Goal: Information Seeking & Learning: Learn about a topic

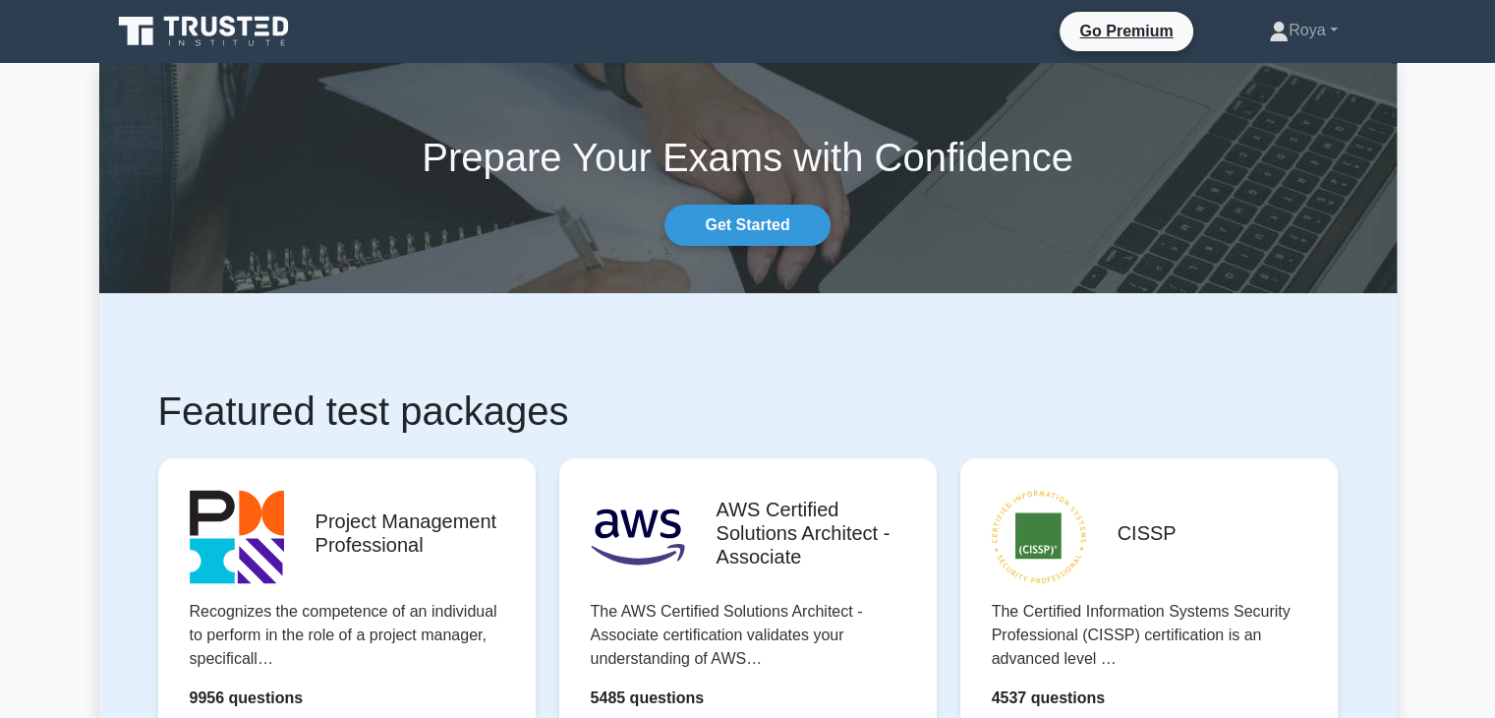
click at [250, 17] on icon at bounding box center [246, 27] width 16 height 20
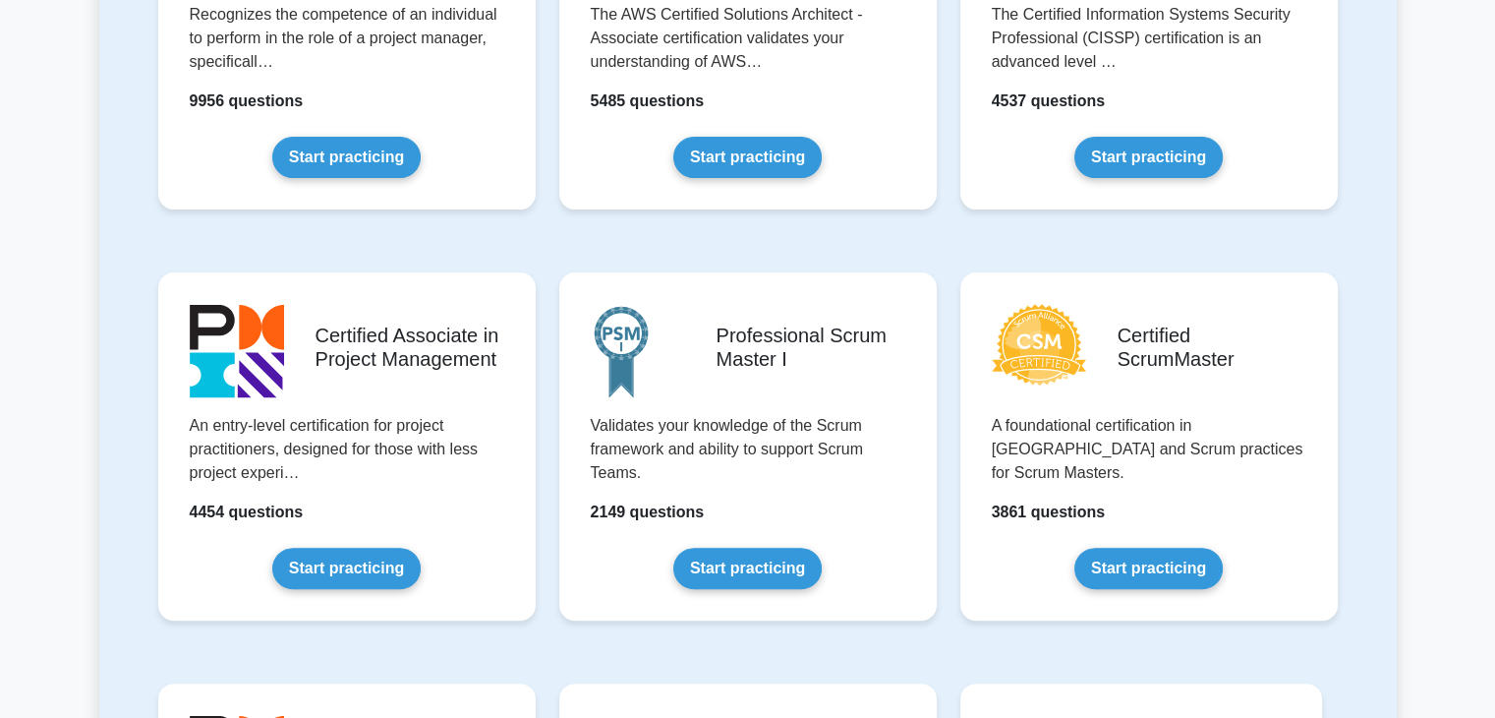
scroll to position [647, 0]
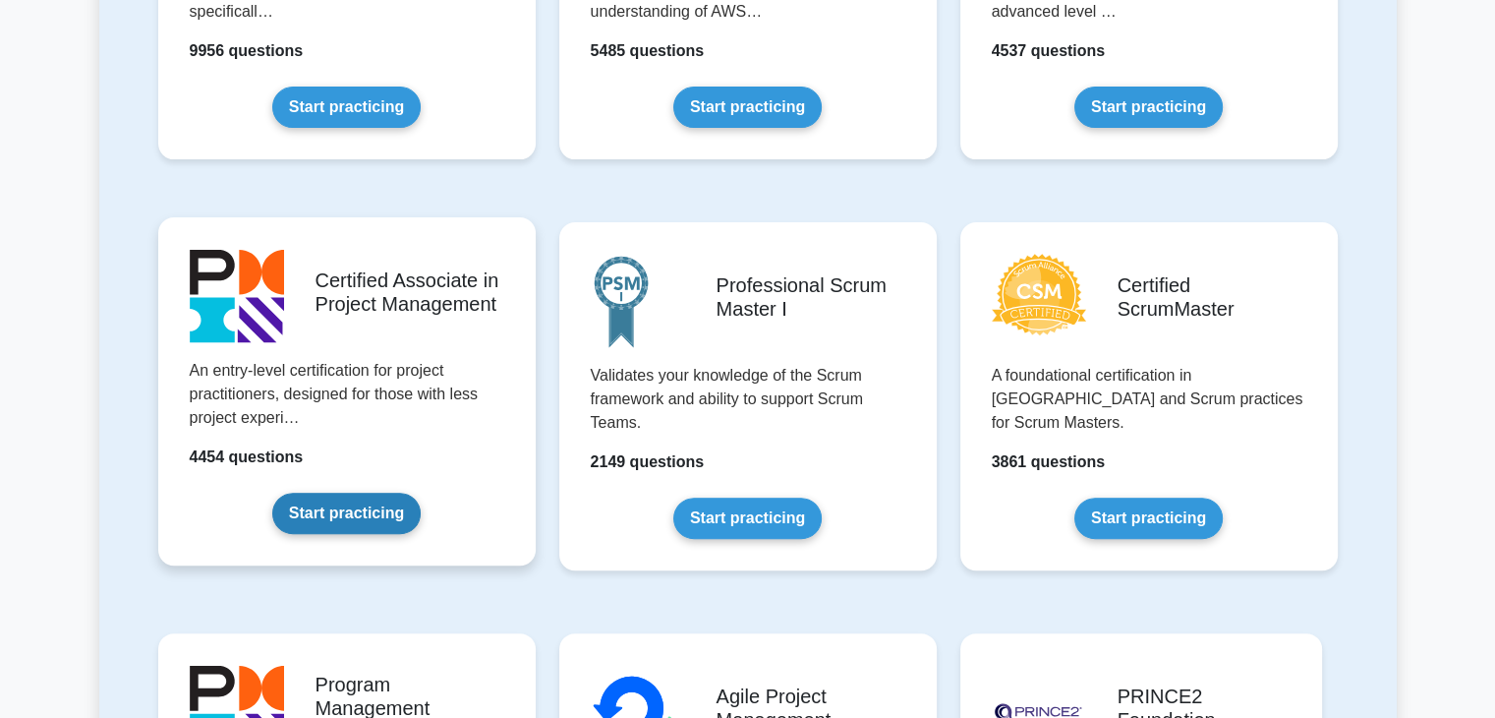
click at [330, 512] on link "Start practicing" at bounding box center [346, 512] width 148 height 41
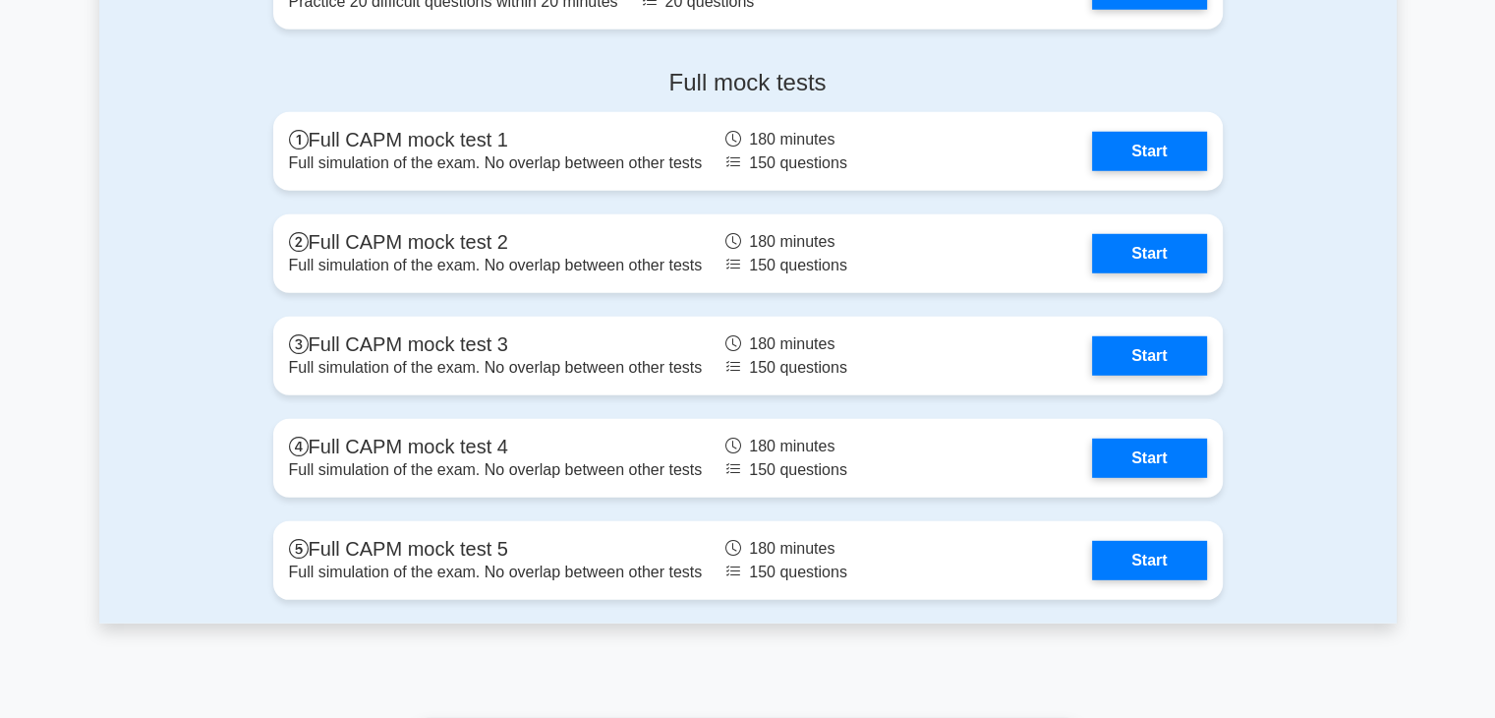
scroll to position [5547, 0]
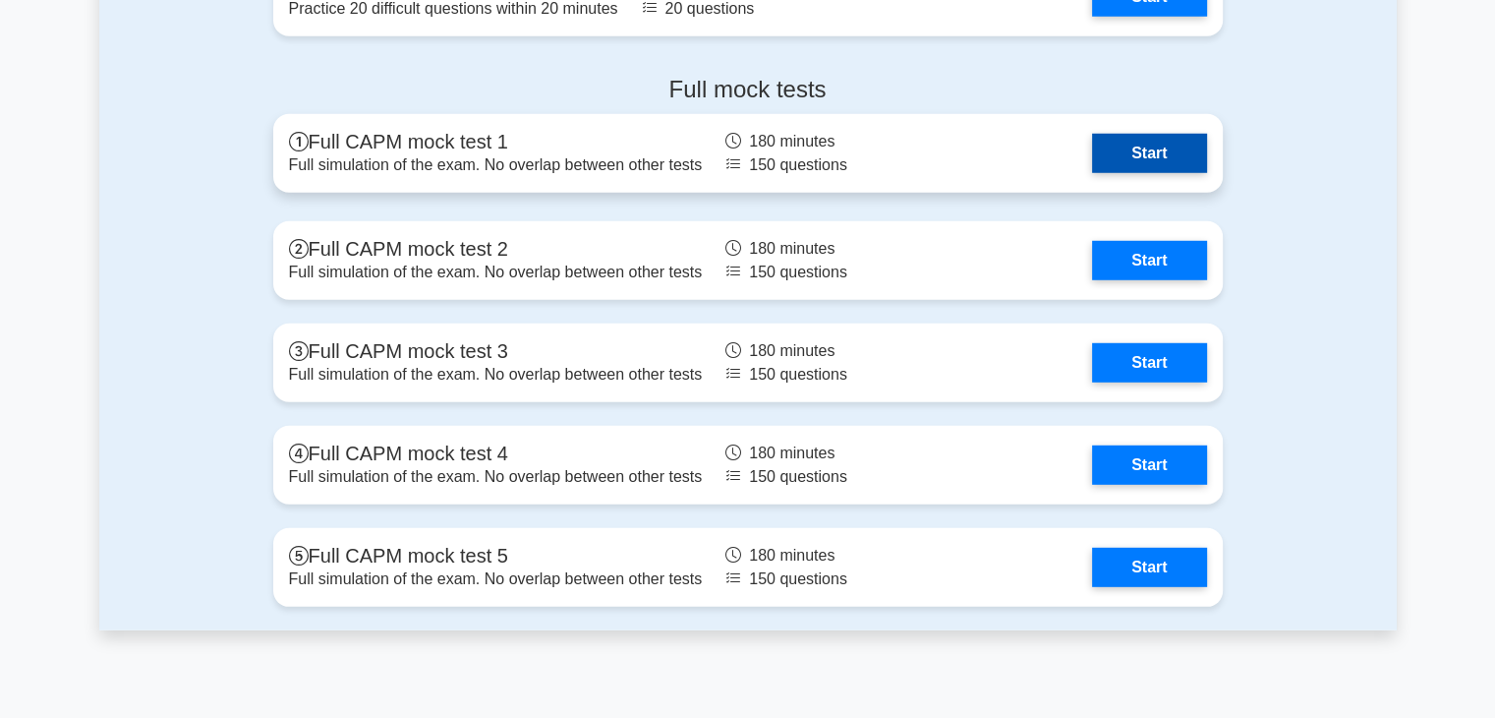
click at [1092, 157] on link "Start" at bounding box center [1149, 153] width 114 height 39
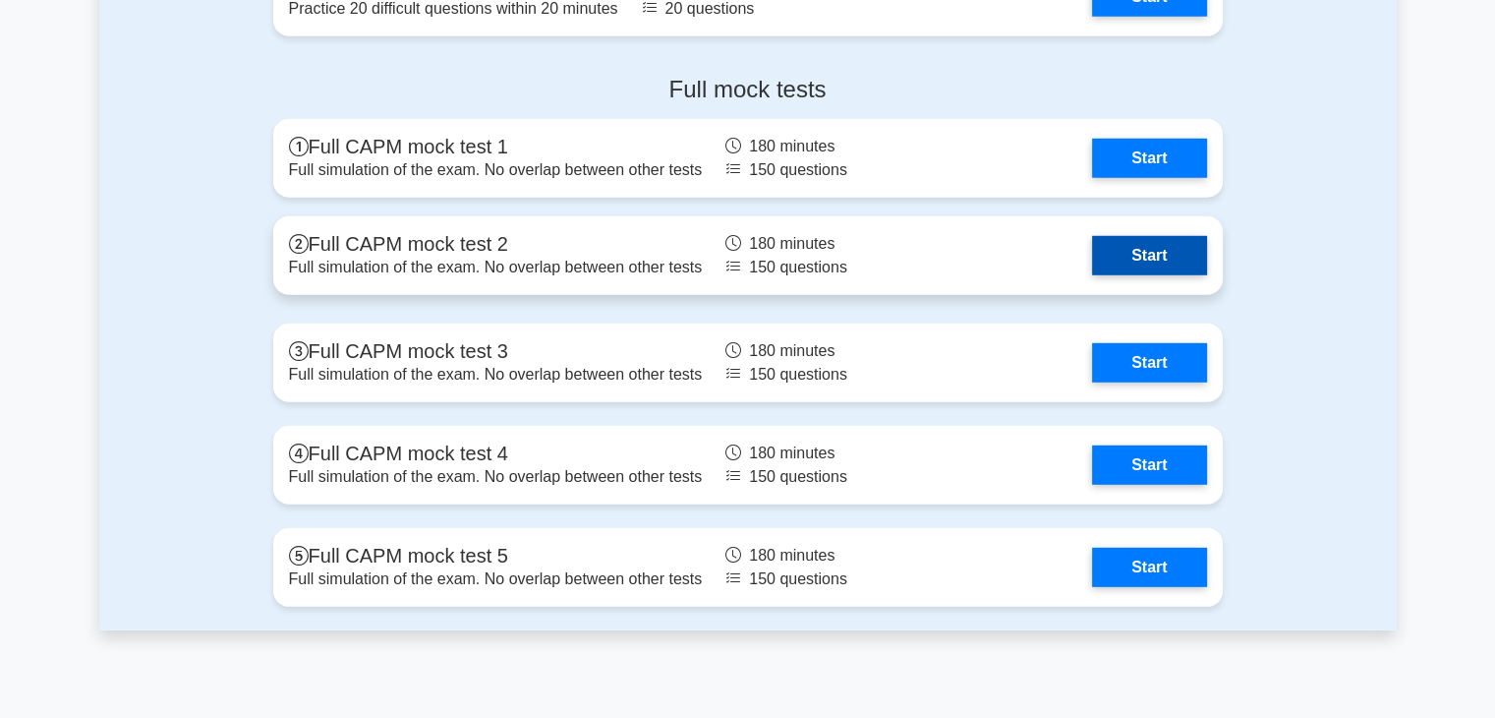
click at [1092, 249] on link "Start" at bounding box center [1149, 255] width 114 height 39
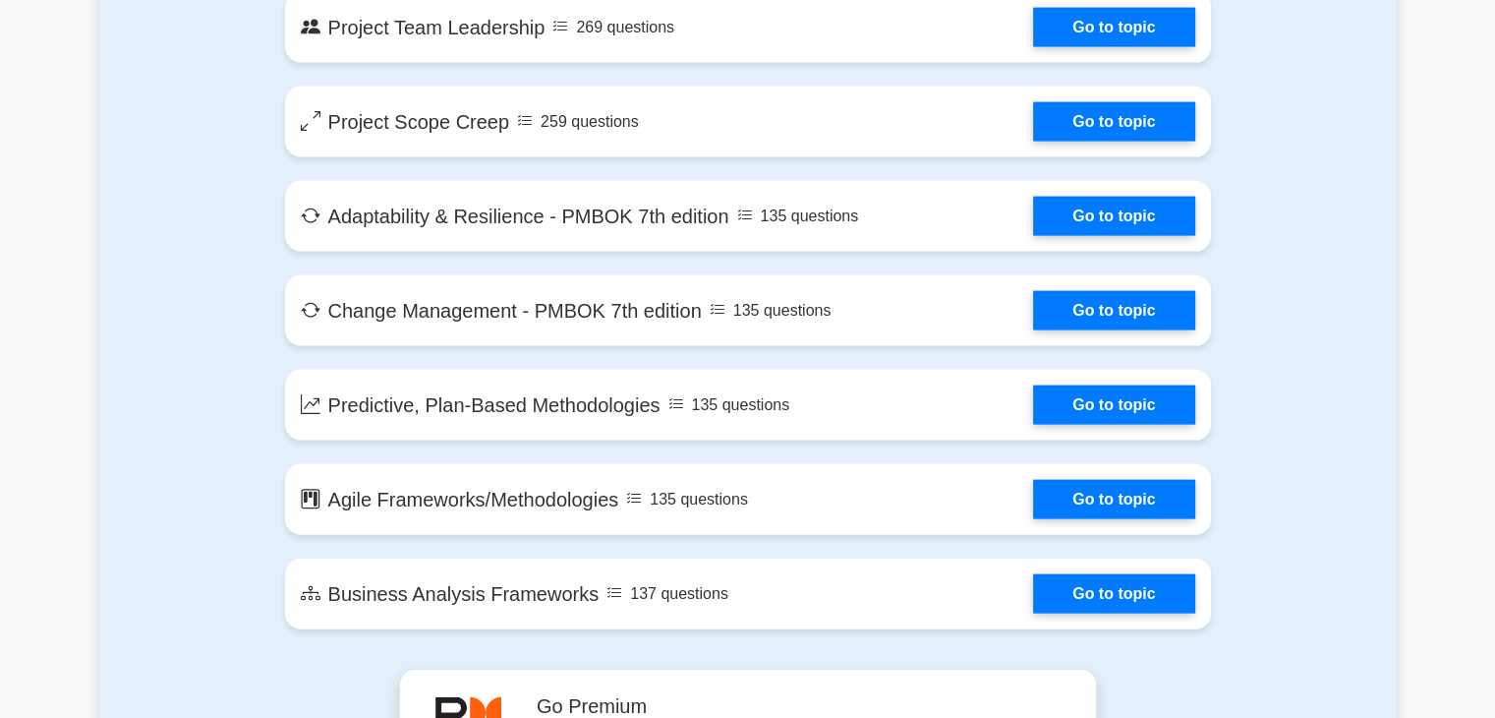
scroll to position [4160, 0]
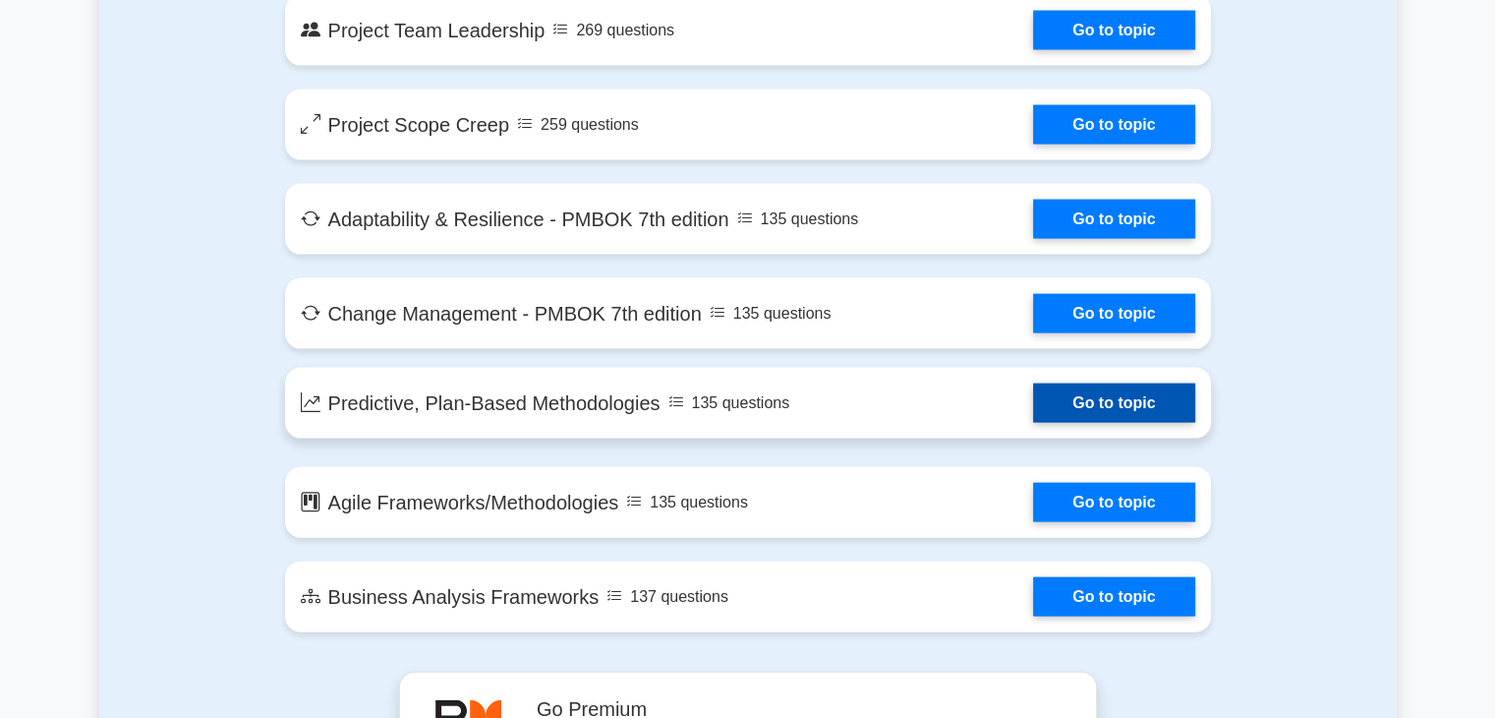
click at [1033, 423] on link "Go to topic" at bounding box center [1113, 402] width 161 height 39
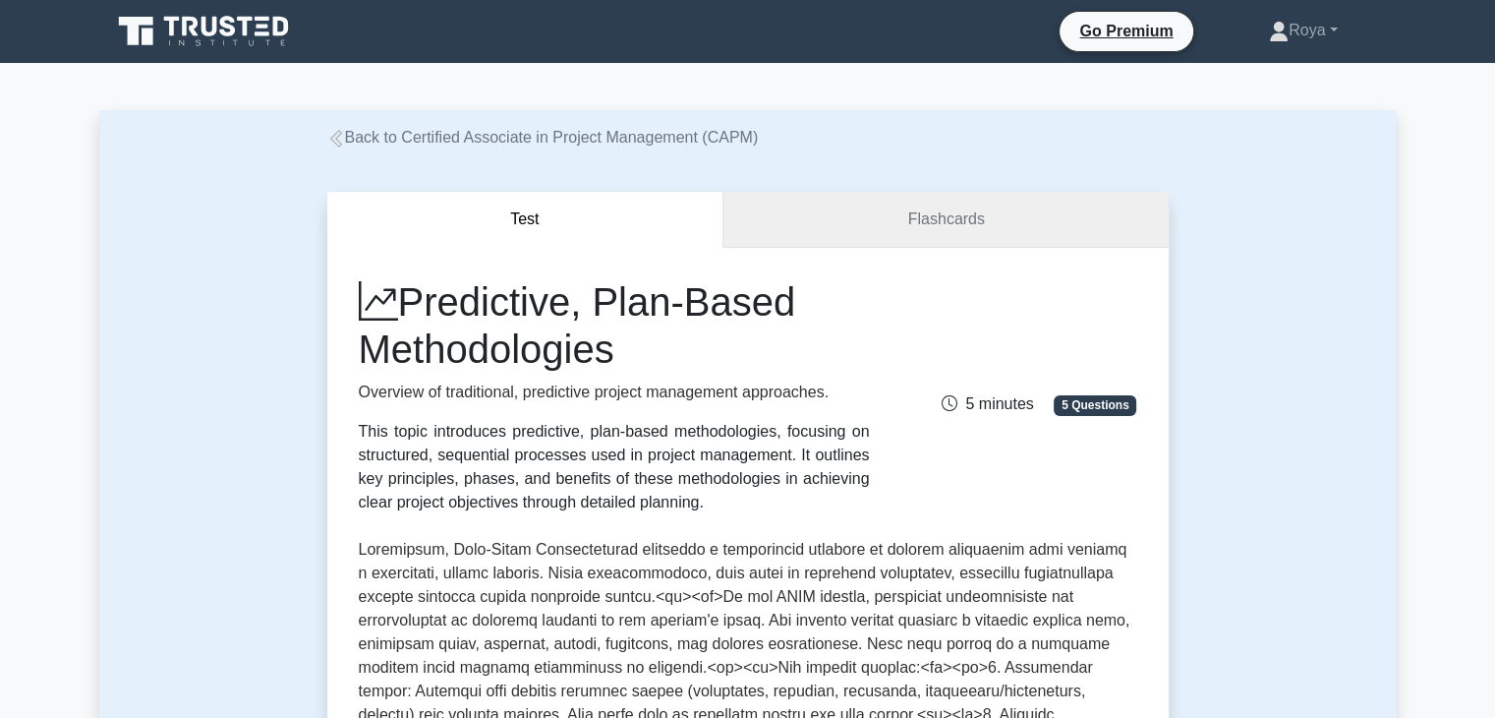
click at [874, 200] on link "Flashcards" at bounding box center [945, 220] width 444 height 56
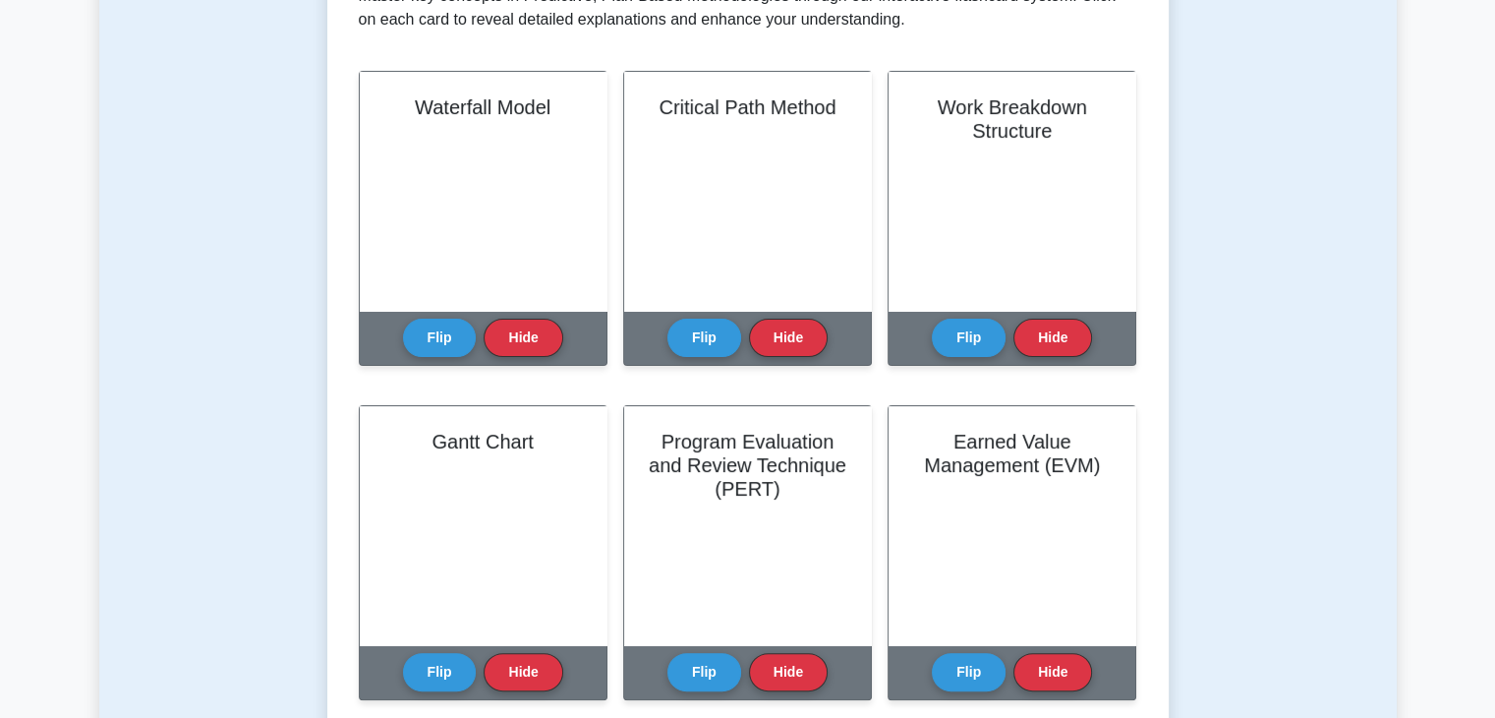
scroll to position [444, 0]
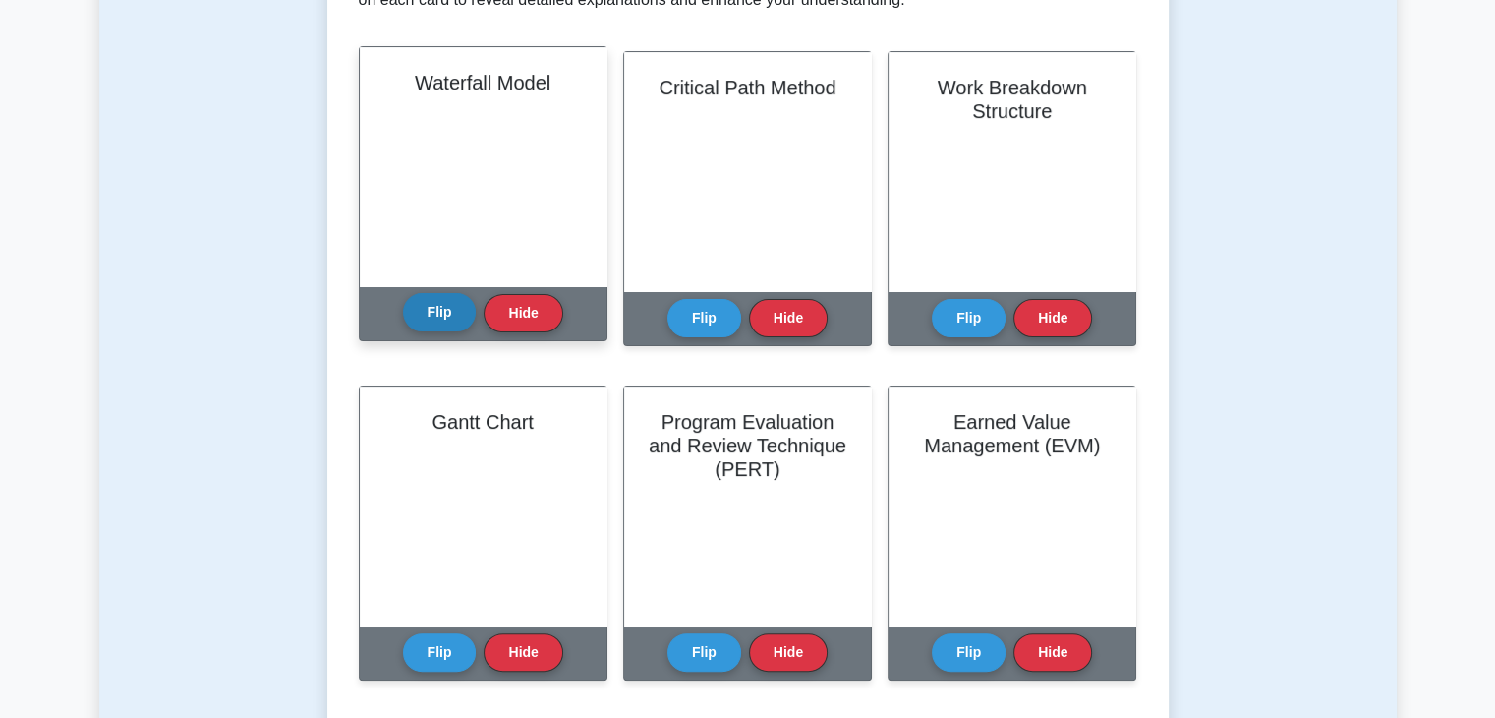
click at [448, 309] on button "Flip" at bounding box center [440, 312] width 74 height 38
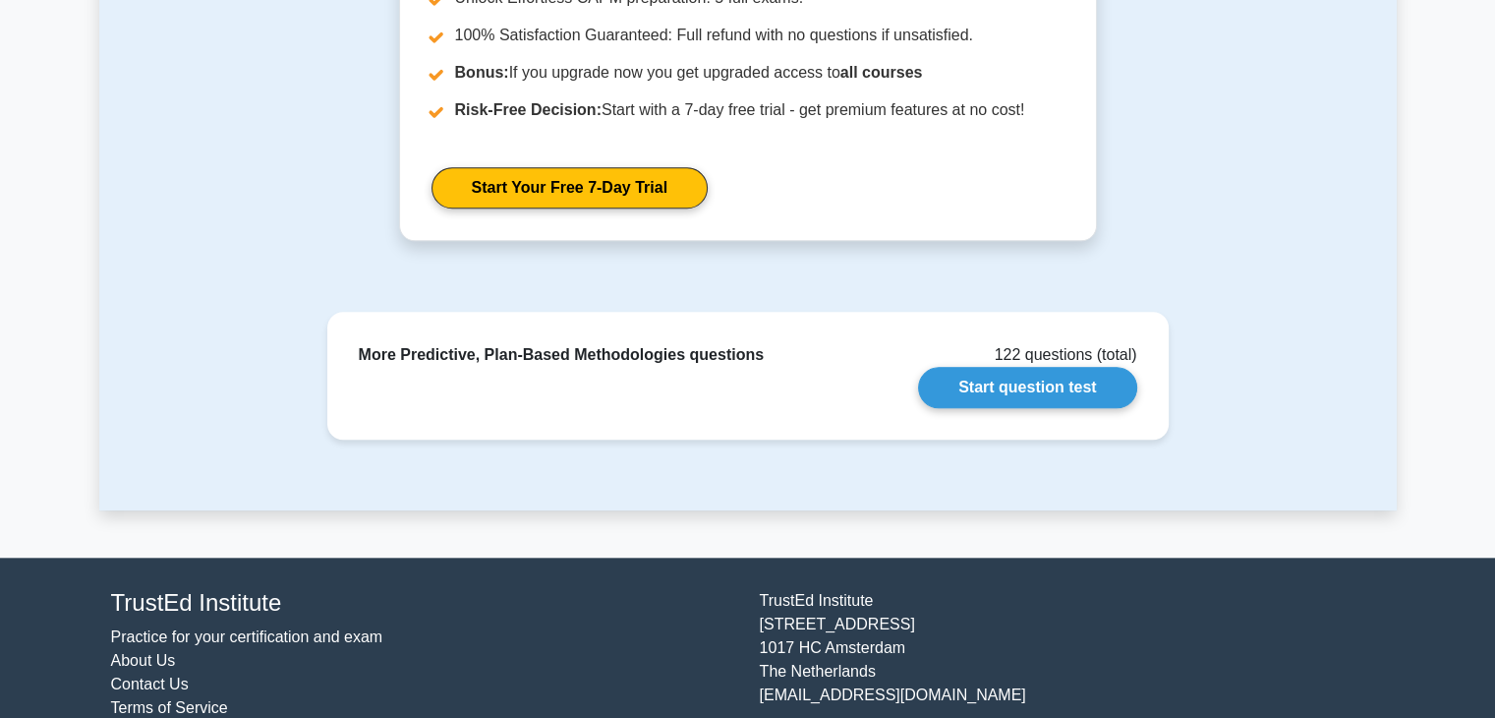
scroll to position [1883, 0]
